Goal: Find contact information: Find contact information

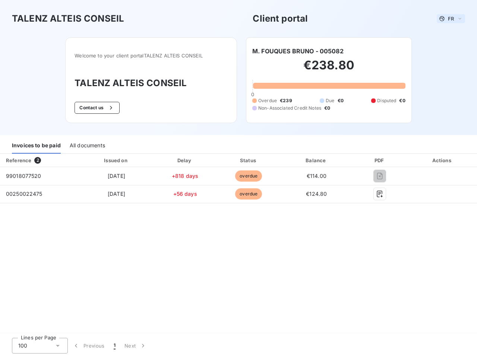
click at [451, 19] on span "FR" at bounding box center [451, 19] width 6 height 6
click at [96, 108] on button "Contact us" at bounding box center [96, 108] width 45 height 12
